Goal: Find specific page/section: Find specific page/section

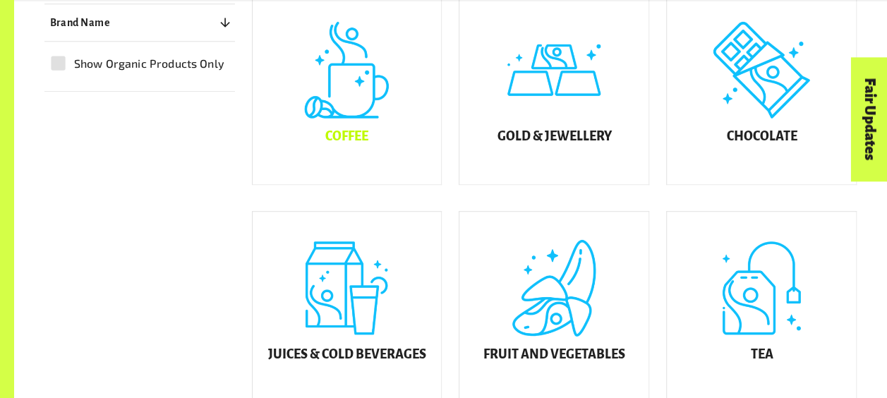
scroll to position [417, 0]
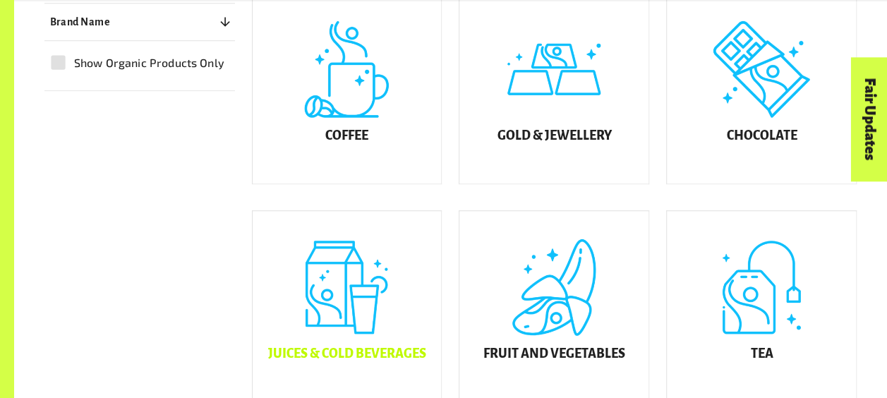
click at [342, 361] on h5 "Juices & Cold Beverages" at bounding box center [347, 354] width 158 height 14
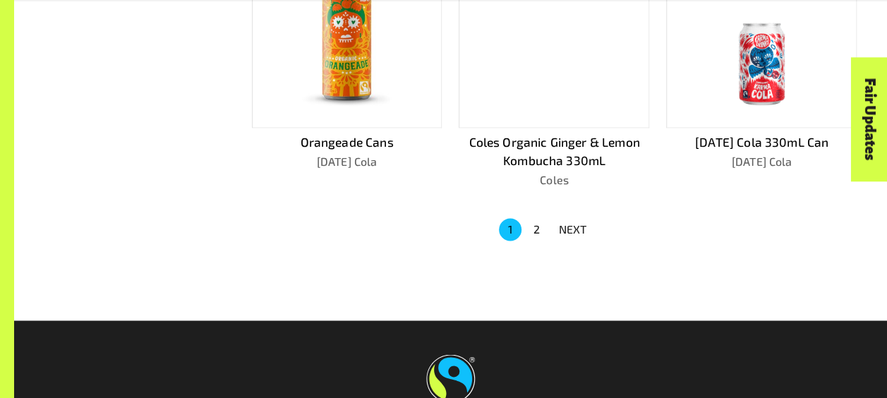
scroll to position [991, 0]
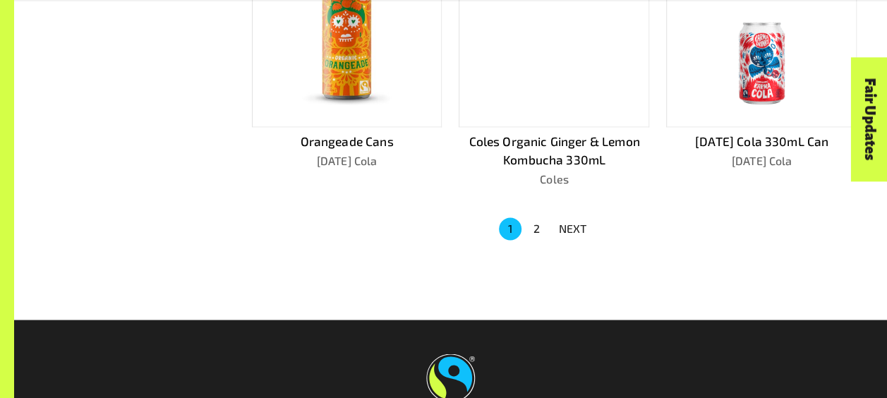
click at [582, 227] on p "NEXT" at bounding box center [573, 228] width 28 height 17
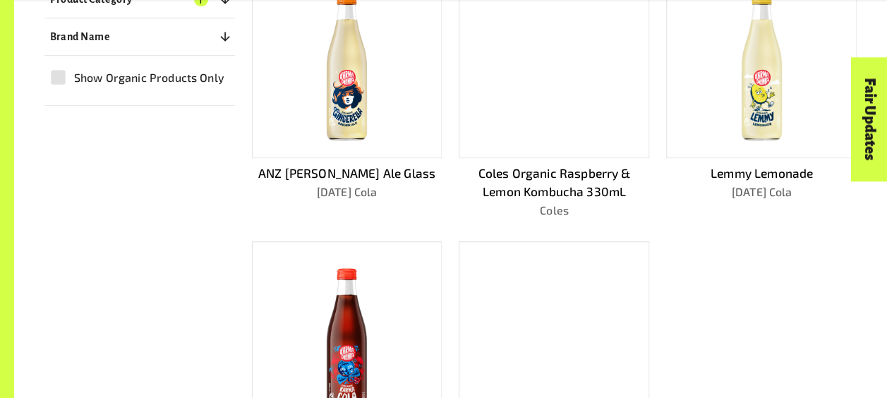
scroll to position [429, 0]
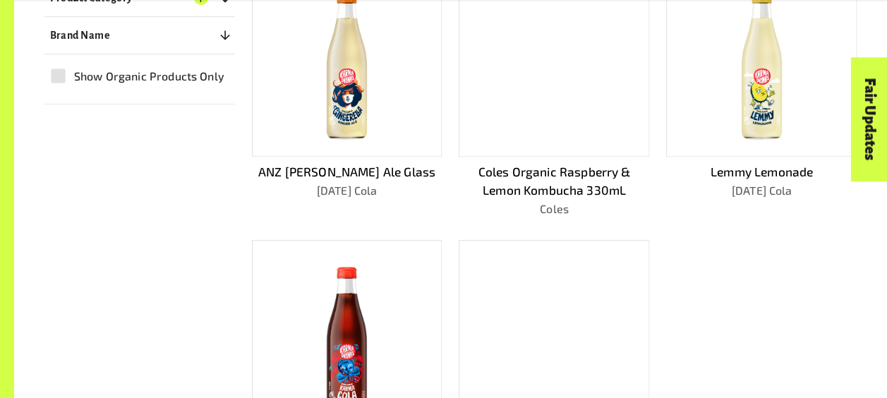
click at [98, 268] on div "Filters Clear All Product Category 1 ​ Coffee Gold & Jewellery Chocolate Juices…" at bounding box center [443, 226] width 830 height 661
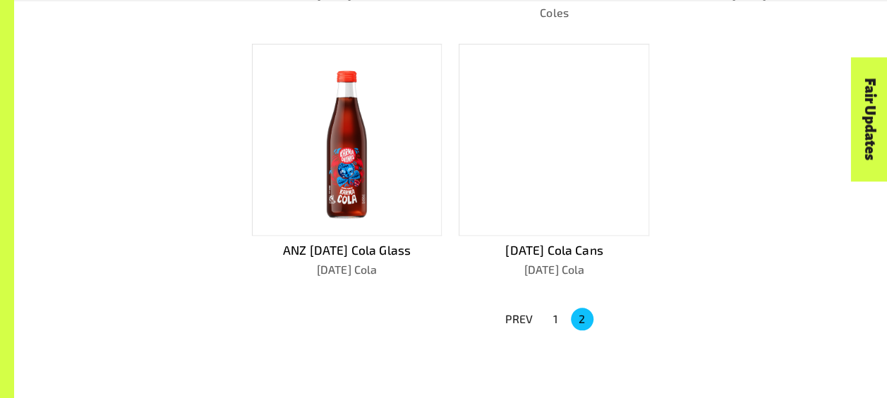
scroll to position [627, 0]
click at [527, 314] on p "PREV" at bounding box center [519, 317] width 28 height 17
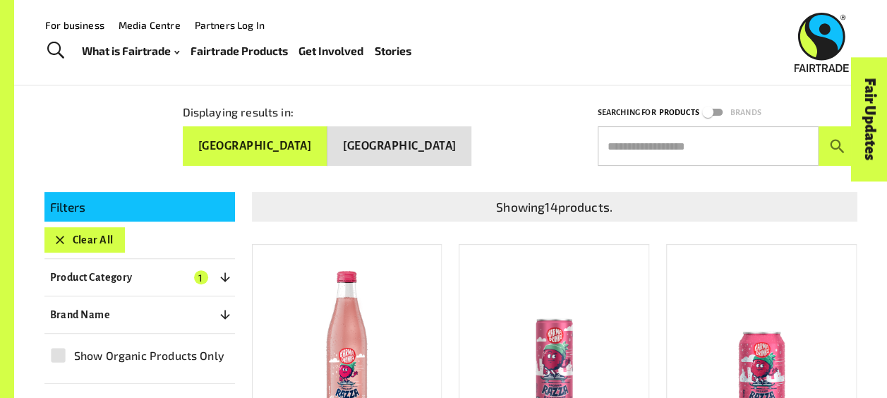
scroll to position [146, 0]
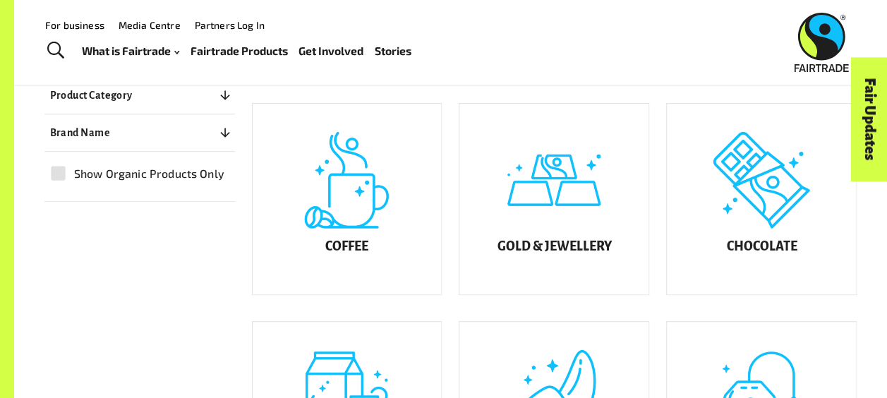
scroll to position [304, 0]
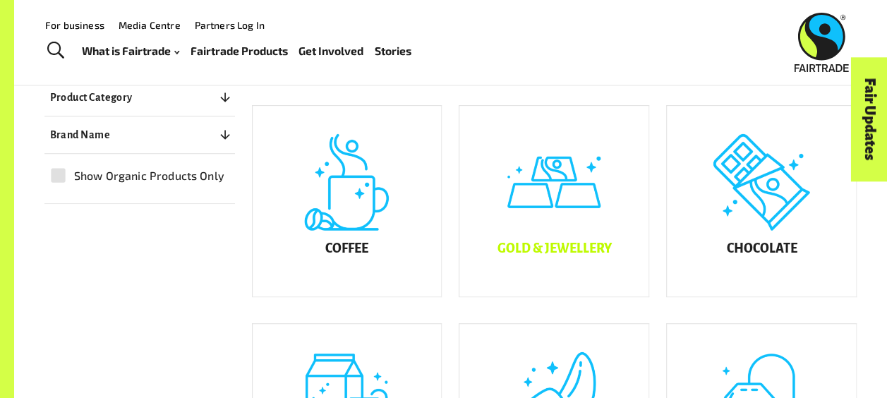
click at [544, 289] on div "Gold & Jewellery" at bounding box center [554, 201] width 189 height 191
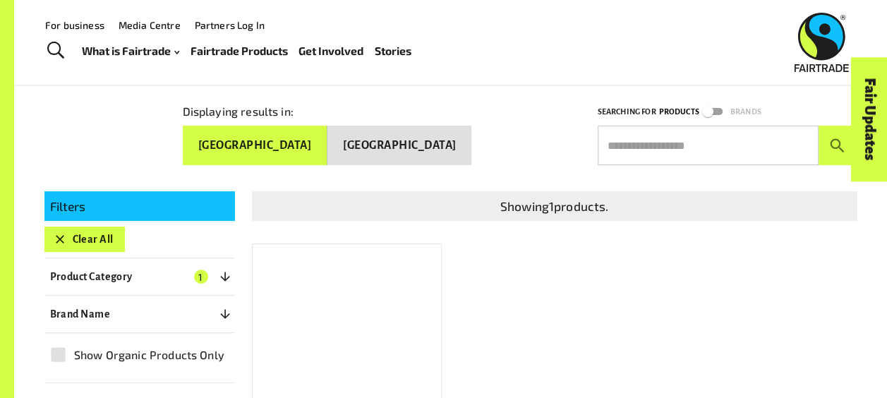
scroll to position [143, 0]
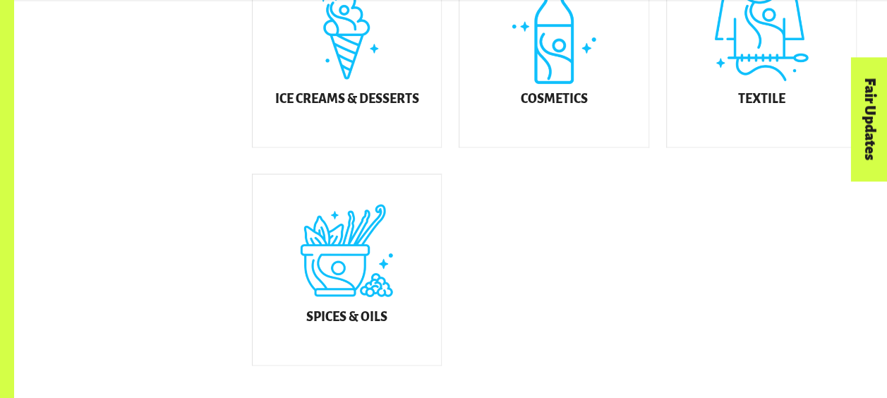
scroll to position [891, 0]
click at [367, 256] on div "Spices & Oils" at bounding box center [347, 269] width 189 height 191
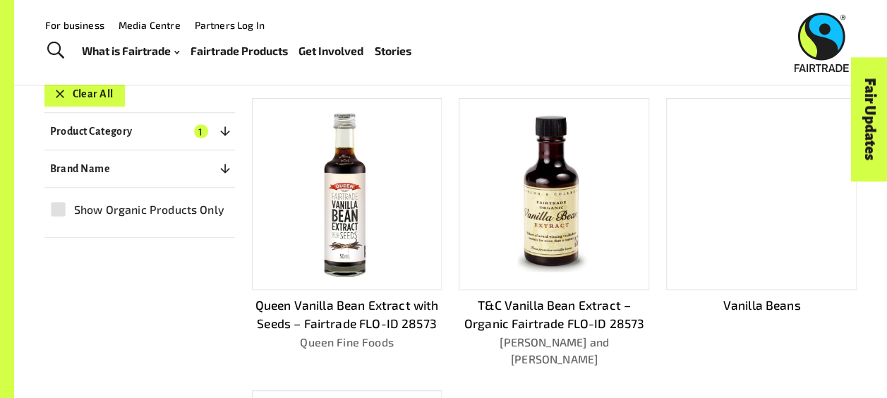
scroll to position [290, 0]
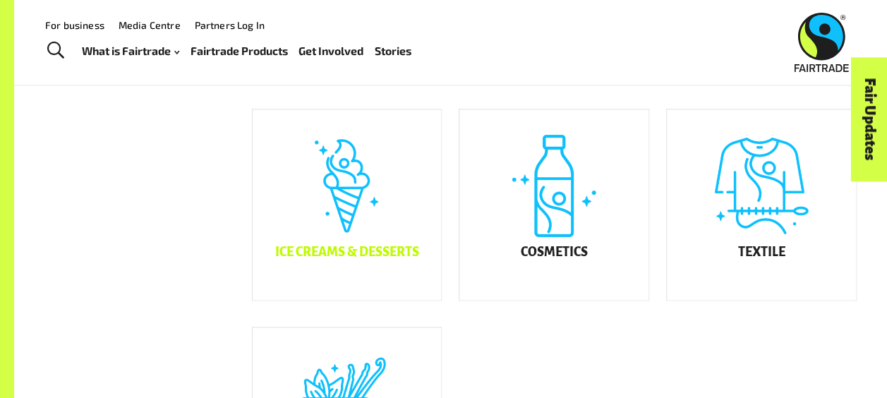
scroll to position [726, 0]
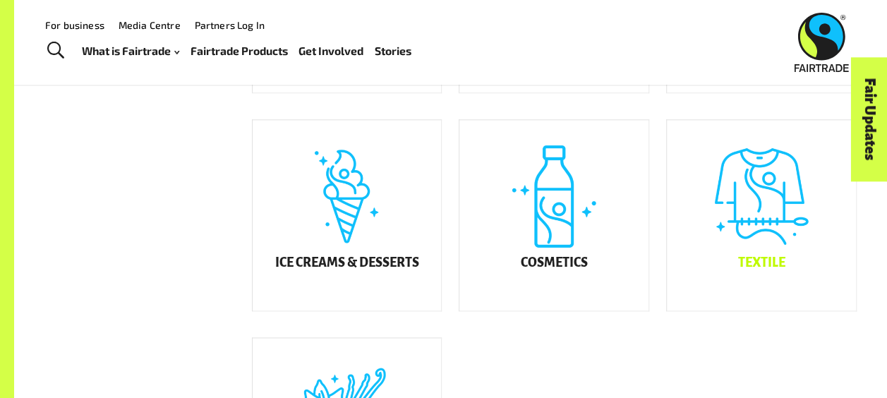
click at [775, 224] on div "Textile" at bounding box center [761, 215] width 189 height 191
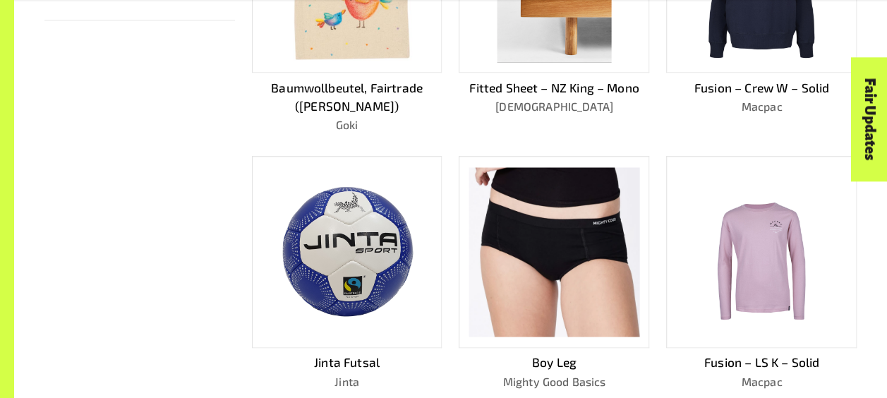
scroll to position [162, 0]
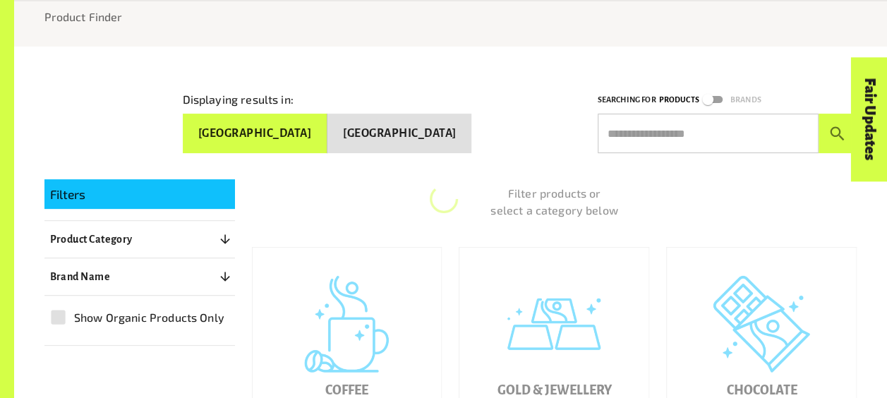
scroll to position [726, 0]
